Goal: Transaction & Acquisition: Purchase product/service

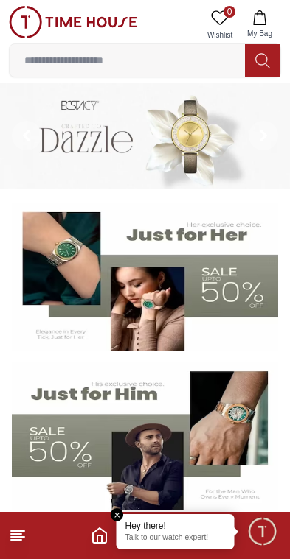
click at [191, 60] on input at bounding box center [127, 60] width 235 height 29
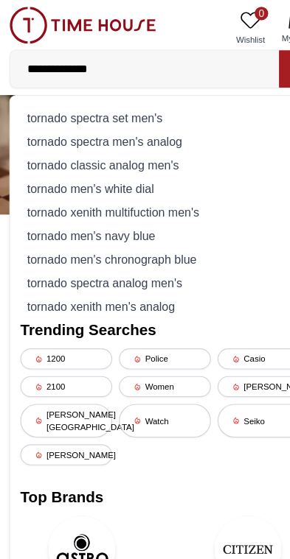
type input "**********"
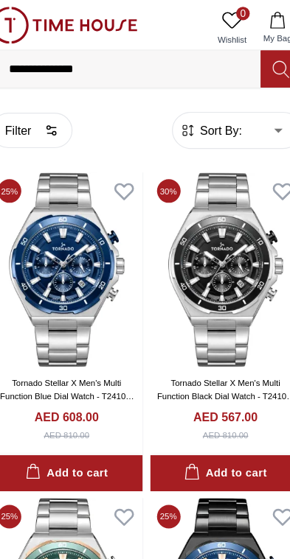
click at [189, 270] on img at bounding box center [214, 236] width 133 height 170
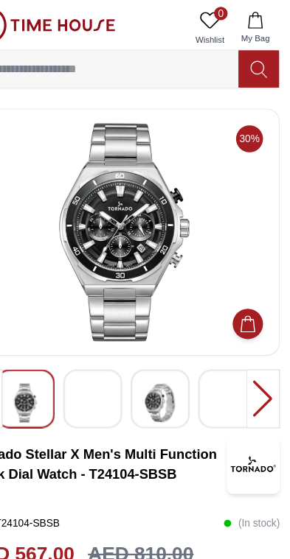
click at [104, 351] on img at bounding box center [117, 354] width 27 height 36
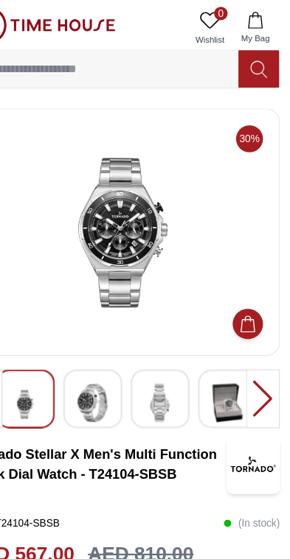
click at [104, 353] on img at bounding box center [117, 353] width 27 height 34
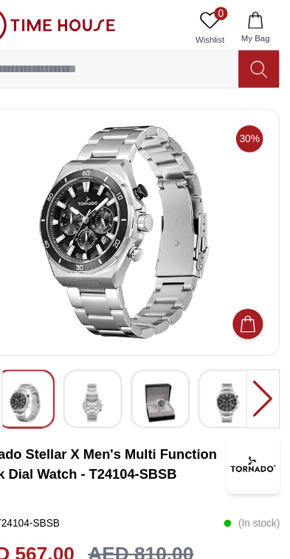
click at [163, 363] on img at bounding box center [176, 353] width 27 height 34
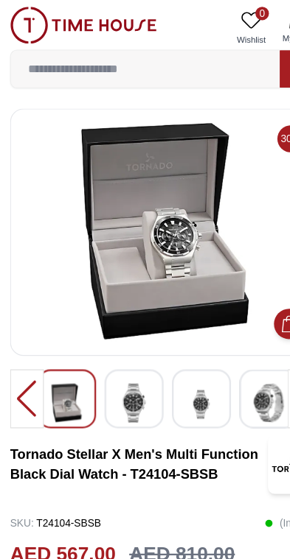
click at [119, 364] on img at bounding box center [117, 353] width 27 height 34
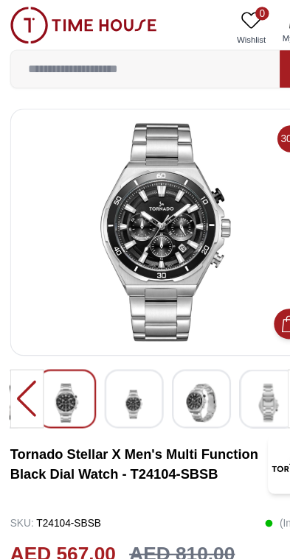
click at [186, 360] on img at bounding box center [176, 353] width 27 height 34
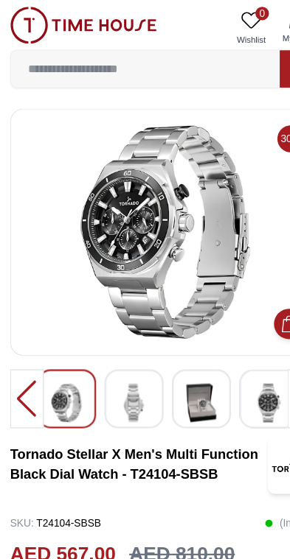
click at [137, 48] on input at bounding box center [127, 60] width 235 height 29
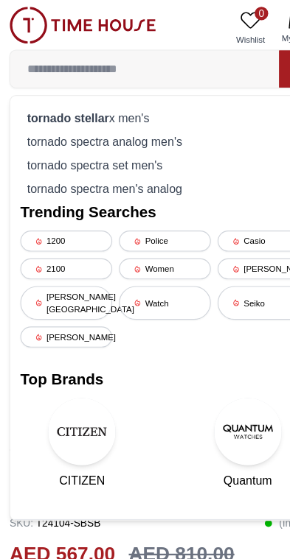
click at [132, 105] on div "tornado stellar x men's" at bounding box center [144, 103] width 253 height 21
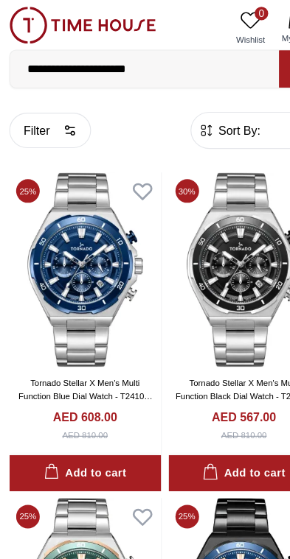
click at [62, 345] on link "Tornado Stellar X Men's Multi Function Blue Dial Watch - T24104-SBSN" at bounding box center [75, 347] width 117 height 30
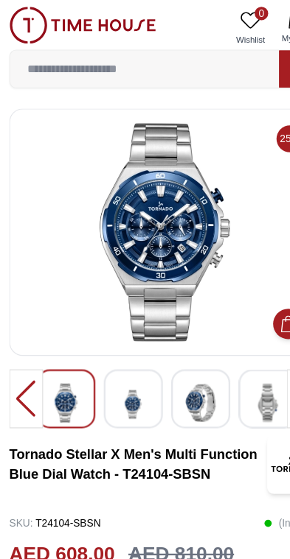
click at [176, 349] on img at bounding box center [176, 353] width 27 height 34
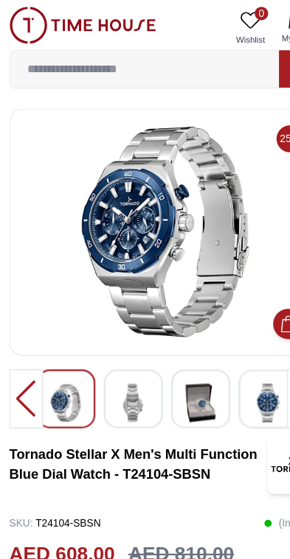
click at [70, 348] on img at bounding box center [58, 353] width 27 height 34
click at [244, 348] on img at bounding box center [235, 353] width 27 height 34
click at [179, 349] on img at bounding box center [176, 353] width 27 height 34
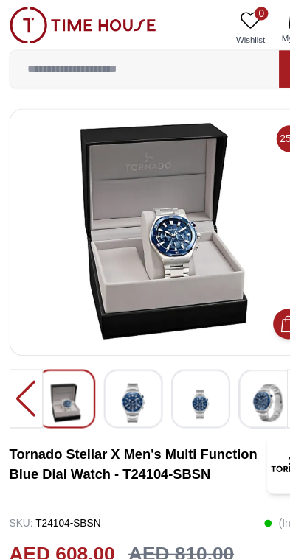
click at [147, 57] on input at bounding box center [127, 60] width 235 height 29
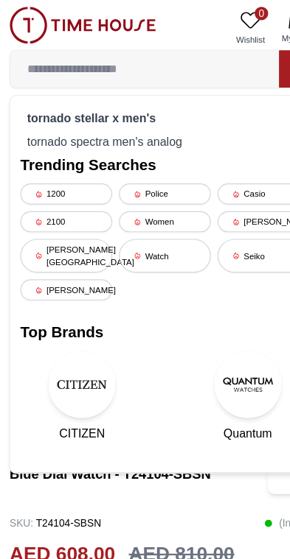
click at [121, 97] on strong "tornado stellar x men's" at bounding box center [80, 103] width 113 height 12
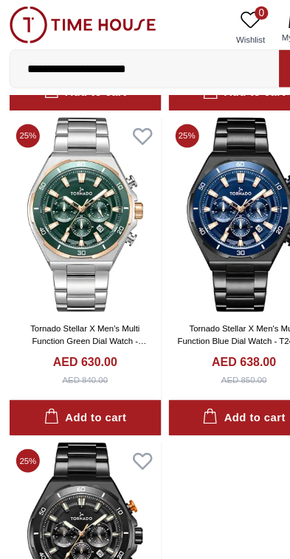
scroll to position [268, 0]
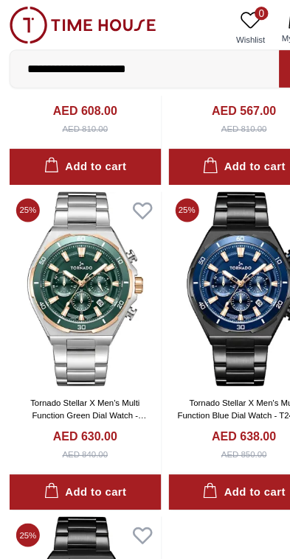
click at [234, 360] on link "Tornado Stellar X Men's Multi Function Blue Dial Watch - T24104-BBBN" at bounding box center [213, 364] width 117 height 30
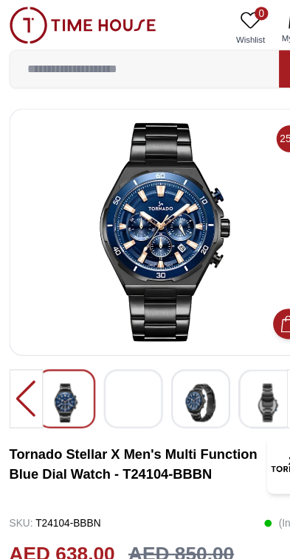
click at [178, 352] on img at bounding box center [176, 353] width 27 height 34
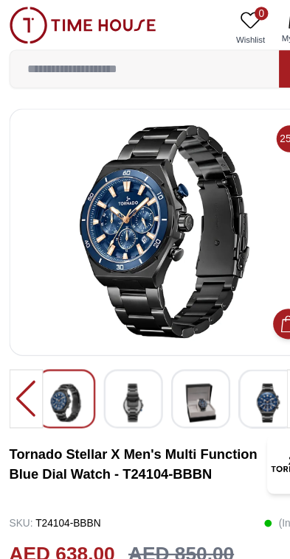
click at [97, 57] on input at bounding box center [127, 60] width 235 height 29
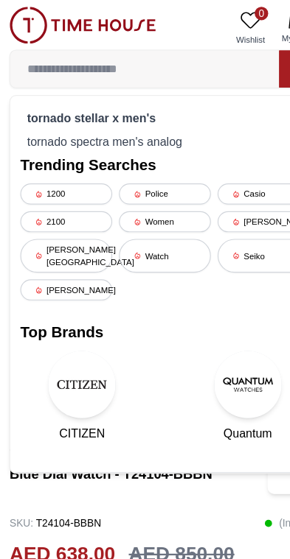
click at [108, 88] on div "tornado stellar x men's tornado spectra men's analog Trending Searches 1200 Pol…" at bounding box center [145, 248] width 270 height 329
click at [121, 94] on div "tornado stellar x men's" at bounding box center [144, 103] width 253 height 21
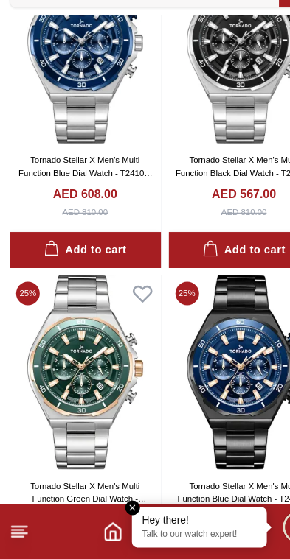
scroll to position [127, 0]
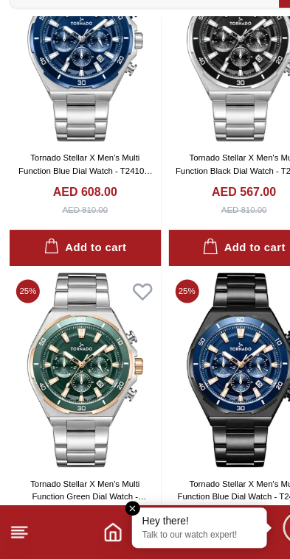
click at [96, 343] on img at bounding box center [75, 394] width 133 height 170
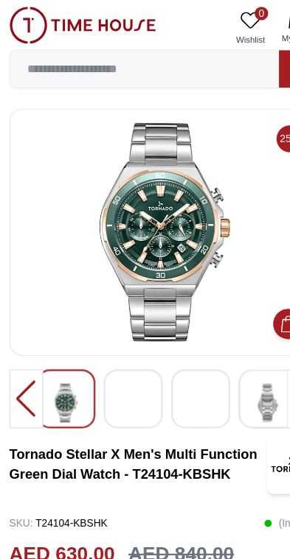
click at [187, 346] on img at bounding box center [176, 353] width 27 height 34
